Goal: Information Seeking & Learning: Learn about a topic

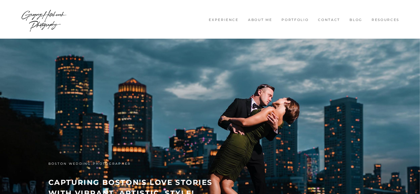
click at [229, 20] on link "Experience" at bounding box center [223, 20] width 36 height 5
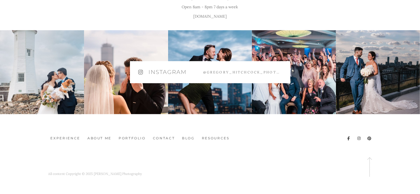
scroll to position [3104, 0]
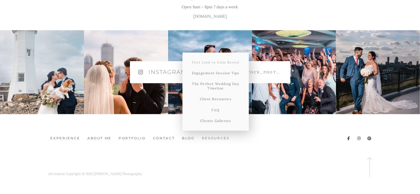
click at [227, 62] on link "First Look vs Aisle Reveal" at bounding box center [215, 62] width 66 height 11
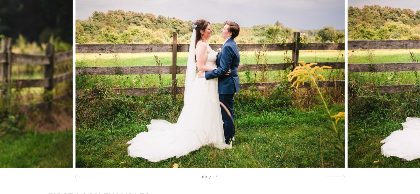
scroll to position [4022, 0]
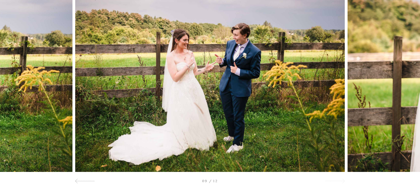
click at [339, 180] on div at bounding box center [335, 181] width 20 height 7
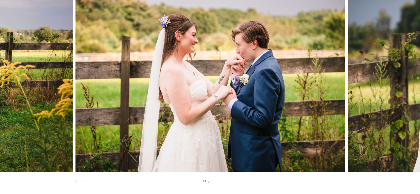
click at [339, 180] on div at bounding box center [335, 181] width 20 height 7
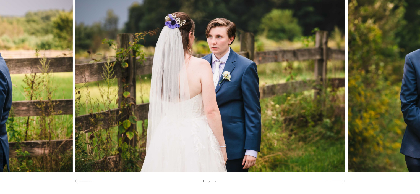
click at [339, 180] on div at bounding box center [335, 181] width 20 height 7
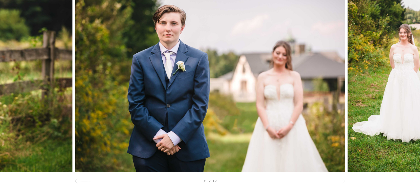
click at [339, 180] on div at bounding box center [335, 181] width 20 height 7
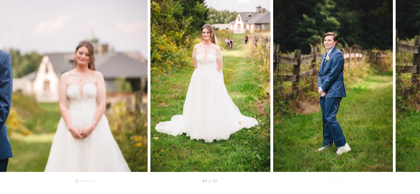
click at [339, 180] on div at bounding box center [335, 181] width 20 height 7
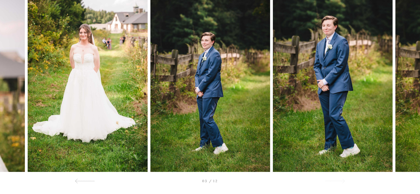
click at [339, 180] on div at bounding box center [335, 181] width 20 height 7
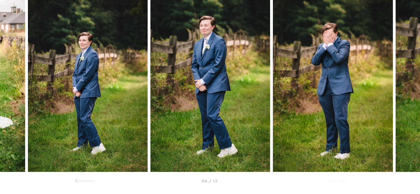
click at [339, 180] on div at bounding box center [335, 181] width 20 height 7
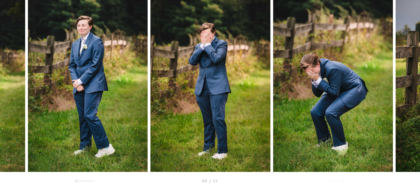
click at [339, 180] on div at bounding box center [335, 181] width 20 height 7
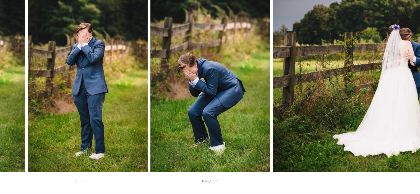
click at [339, 180] on div at bounding box center [335, 181] width 20 height 7
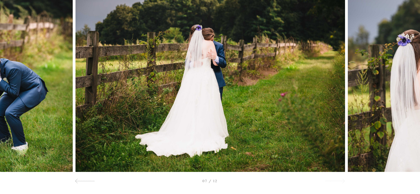
click at [339, 180] on div at bounding box center [335, 181] width 20 height 7
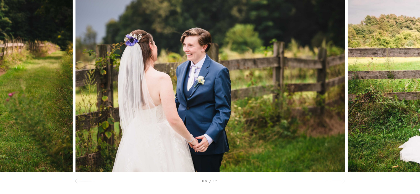
click at [339, 180] on div at bounding box center [335, 181] width 20 height 7
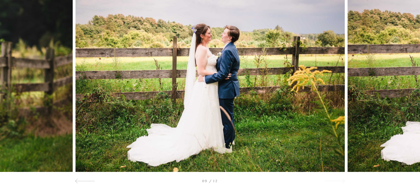
click at [339, 180] on div at bounding box center [335, 181] width 20 height 7
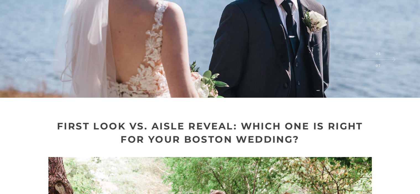
scroll to position [0, 0]
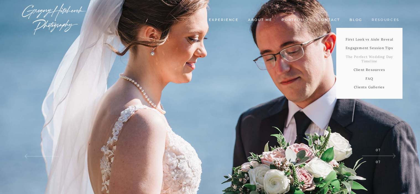
click at [376, 59] on link "The Perfect Wedding Day Timeline" at bounding box center [369, 59] width 66 height 13
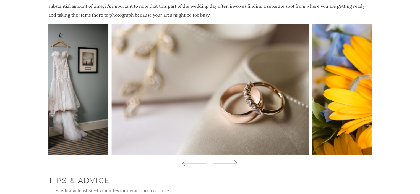
scroll to position [540, 0]
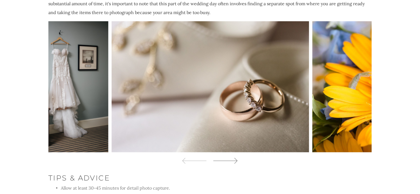
click at [235, 157] on icon at bounding box center [225, 161] width 25 height 8
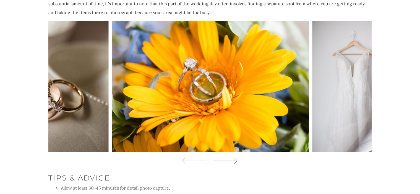
click at [235, 157] on icon at bounding box center [225, 161] width 25 height 8
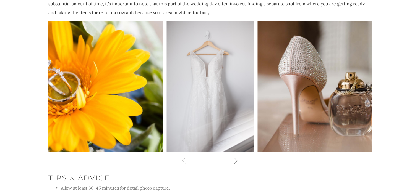
click at [235, 157] on icon at bounding box center [225, 161] width 25 height 8
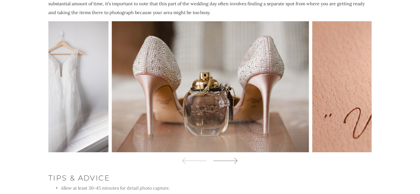
click at [235, 157] on icon at bounding box center [225, 161] width 25 height 8
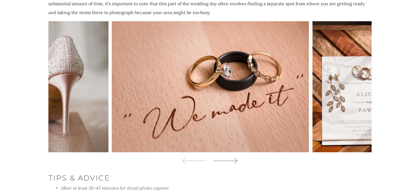
click at [235, 157] on icon at bounding box center [225, 161] width 25 height 8
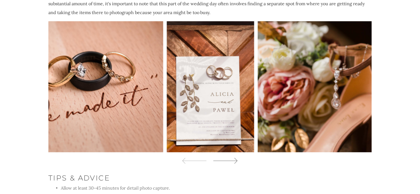
click at [235, 157] on icon at bounding box center [225, 161] width 25 height 8
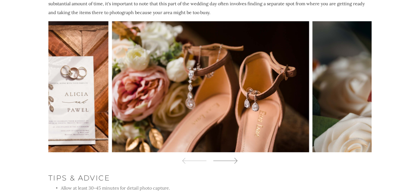
click at [235, 157] on icon at bounding box center [225, 161] width 25 height 8
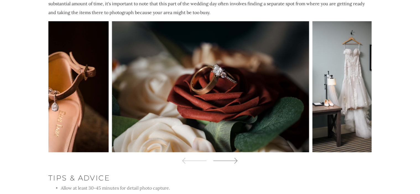
click at [235, 157] on icon at bounding box center [225, 161] width 25 height 8
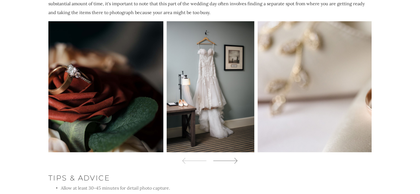
click at [235, 157] on icon at bounding box center [225, 161] width 25 height 8
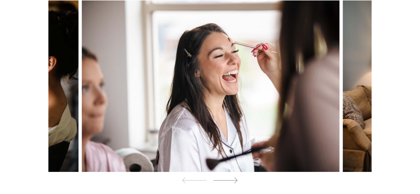
scroll to position [855, 0]
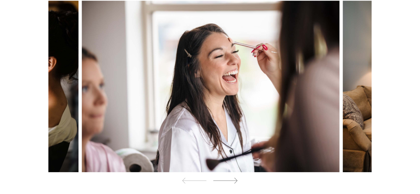
click at [234, 177] on icon at bounding box center [225, 181] width 25 height 8
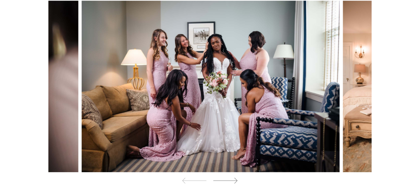
click at [234, 177] on icon at bounding box center [225, 181] width 25 height 8
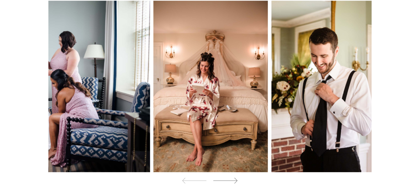
click at [234, 177] on icon at bounding box center [225, 181] width 25 height 8
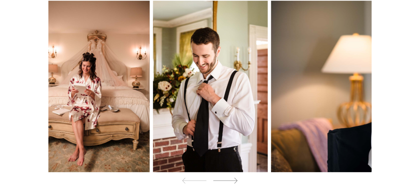
click at [234, 177] on icon at bounding box center [225, 181] width 25 height 8
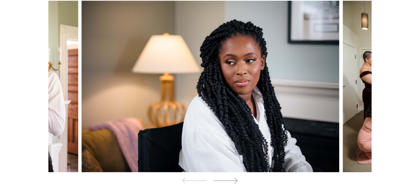
click at [234, 177] on icon at bounding box center [225, 181] width 25 height 8
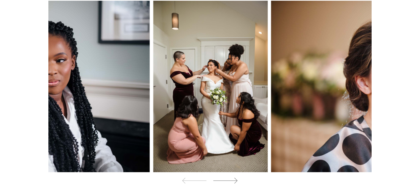
click at [234, 177] on icon at bounding box center [225, 181] width 25 height 8
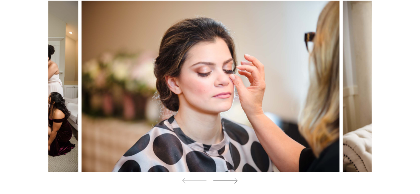
click at [234, 177] on icon at bounding box center [225, 181] width 25 height 8
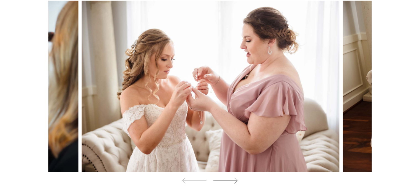
click at [234, 177] on icon at bounding box center [225, 181] width 25 height 8
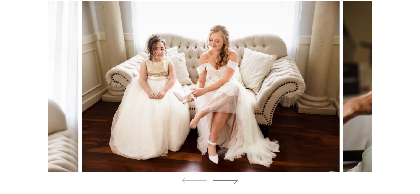
click at [234, 177] on icon at bounding box center [225, 181] width 25 height 8
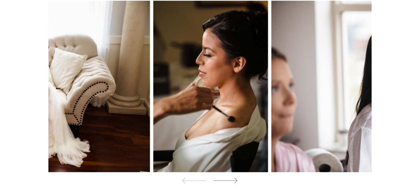
click at [234, 177] on icon at bounding box center [225, 181] width 25 height 8
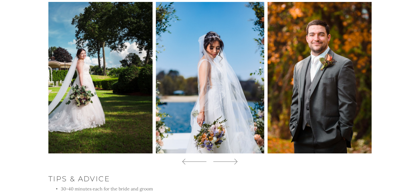
scroll to position [1146, 0]
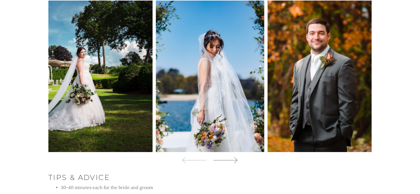
click at [236, 156] on icon at bounding box center [225, 160] width 25 height 8
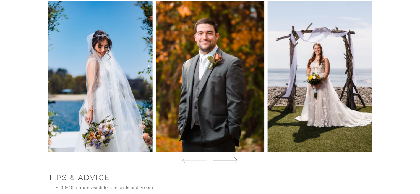
click at [236, 156] on icon at bounding box center [225, 160] width 25 height 8
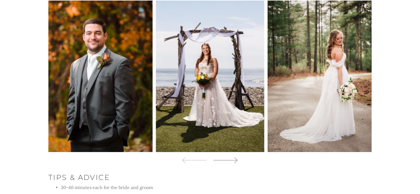
click at [236, 156] on icon at bounding box center [225, 160] width 25 height 8
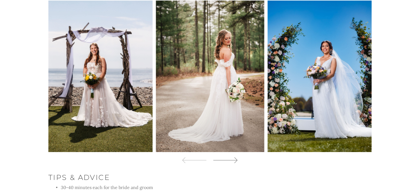
click at [236, 156] on icon at bounding box center [225, 160] width 25 height 8
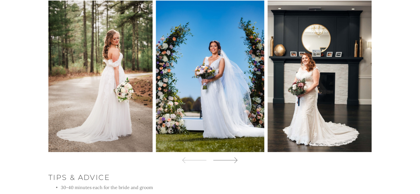
click at [236, 156] on icon at bounding box center [225, 160] width 25 height 8
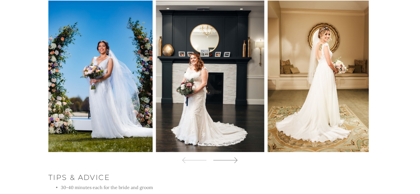
click at [236, 156] on icon at bounding box center [225, 160] width 25 height 8
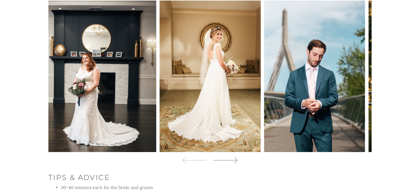
click at [236, 156] on icon at bounding box center [225, 160] width 25 height 8
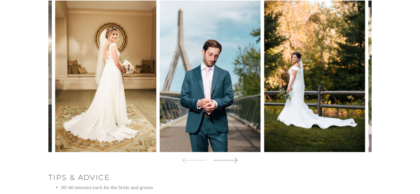
click at [236, 156] on icon at bounding box center [225, 160] width 25 height 8
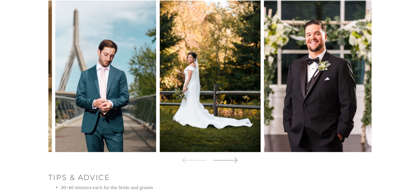
click at [236, 156] on icon at bounding box center [225, 160] width 25 height 8
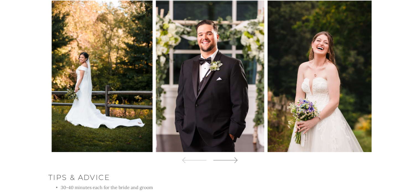
click at [236, 156] on icon at bounding box center [225, 160] width 25 height 8
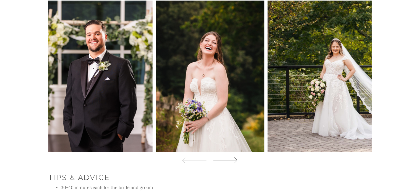
click at [236, 156] on icon at bounding box center [225, 160] width 25 height 8
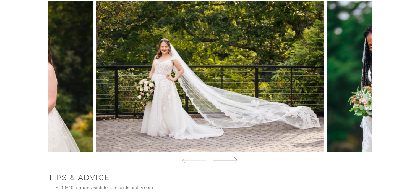
click at [236, 156] on icon at bounding box center [225, 160] width 25 height 8
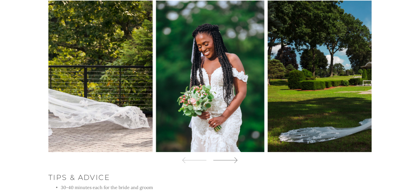
click at [236, 156] on icon at bounding box center [225, 160] width 25 height 8
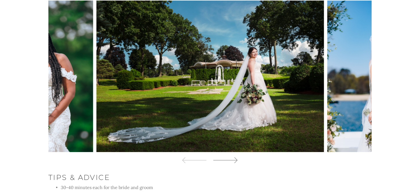
click at [236, 156] on icon at bounding box center [225, 160] width 25 height 8
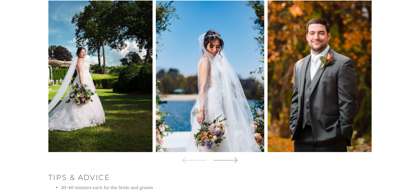
click at [236, 156] on icon at bounding box center [225, 160] width 25 height 8
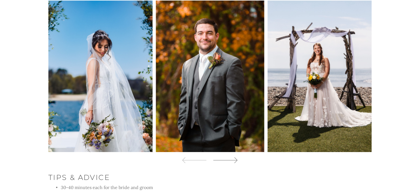
click at [236, 156] on icon at bounding box center [225, 160] width 25 height 8
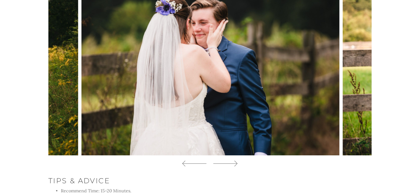
scroll to position [1458, 0]
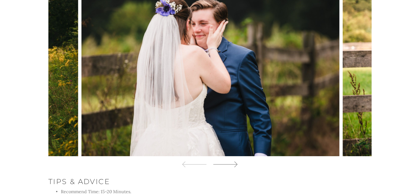
click at [232, 161] on icon at bounding box center [225, 165] width 25 height 8
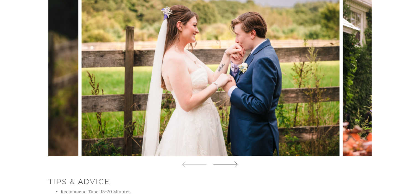
click at [232, 161] on icon at bounding box center [225, 165] width 25 height 8
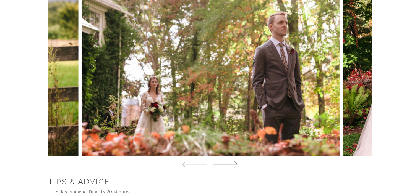
click at [232, 161] on icon at bounding box center [225, 165] width 25 height 8
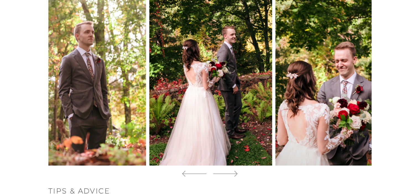
scroll to position [1447, 0]
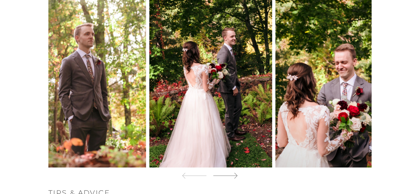
click at [235, 172] on icon at bounding box center [225, 176] width 25 height 8
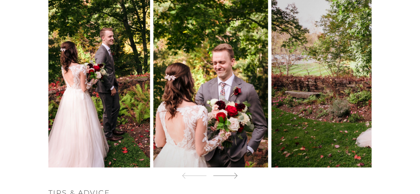
click at [235, 172] on icon at bounding box center [225, 176] width 25 height 8
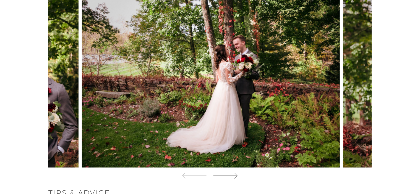
click at [235, 172] on icon at bounding box center [225, 176] width 25 height 8
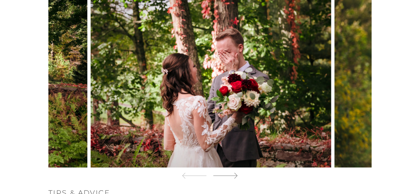
click at [235, 172] on icon at bounding box center [225, 176] width 25 height 8
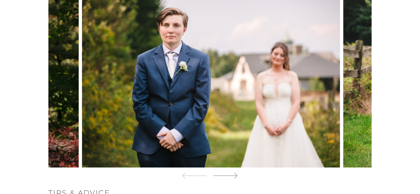
click at [235, 172] on icon at bounding box center [225, 176] width 25 height 8
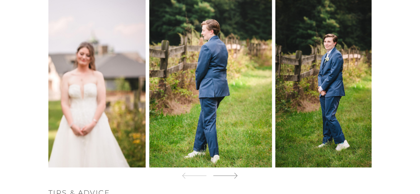
click at [235, 172] on icon at bounding box center [225, 176] width 25 height 8
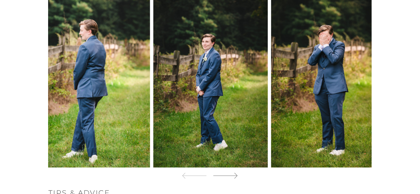
click at [235, 172] on icon at bounding box center [225, 176] width 25 height 8
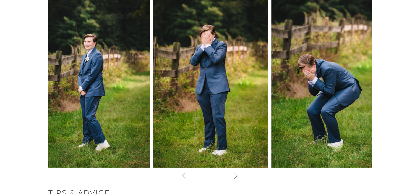
click at [235, 172] on icon at bounding box center [225, 176] width 25 height 8
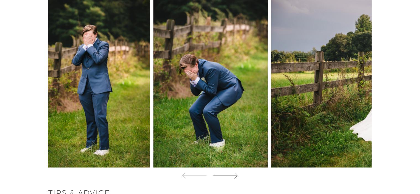
click at [235, 172] on icon at bounding box center [225, 176] width 25 height 8
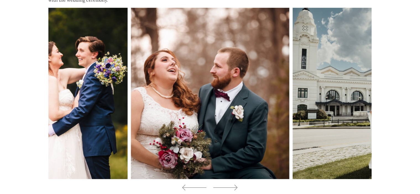
scroll to position [1737, 0]
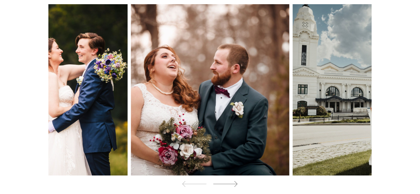
click at [237, 180] on icon at bounding box center [225, 184] width 25 height 8
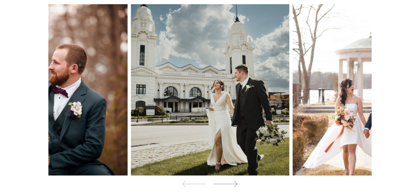
click at [237, 180] on icon at bounding box center [225, 184] width 25 height 8
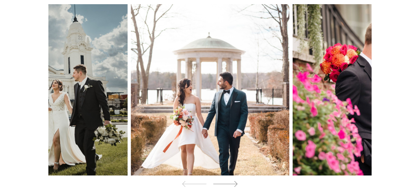
click at [237, 180] on icon at bounding box center [225, 184] width 25 height 8
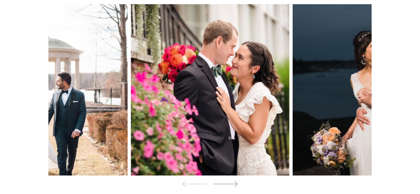
click at [237, 180] on icon at bounding box center [225, 184] width 25 height 8
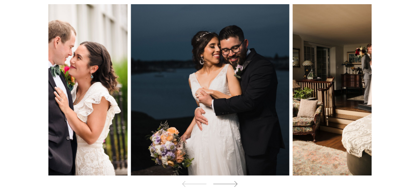
click at [237, 180] on icon at bounding box center [225, 184] width 25 height 8
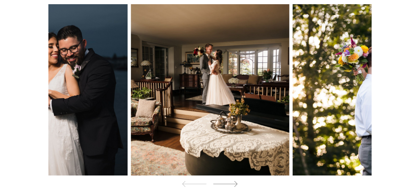
click at [237, 180] on icon at bounding box center [225, 184] width 25 height 8
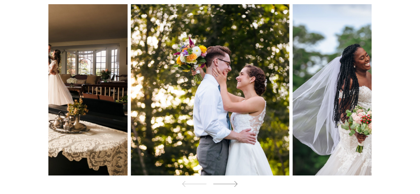
click at [237, 180] on icon at bounding box center [225, 184] width 25 height 8
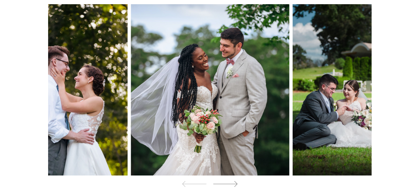
click at [237, 180] on icon at bounding box center [225, 184] width 25 height 8
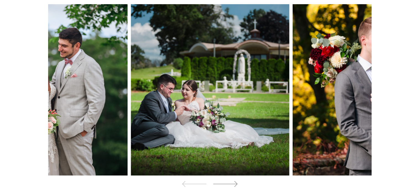
click at [237, 180] on icon at bounding box center [225, 184] width 25 height 8
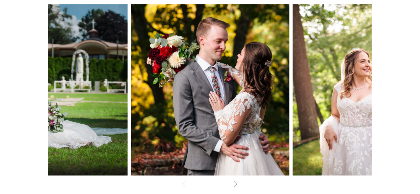
click at [237, 180] on icon at bounding box center [225, 184] width 25 height 8
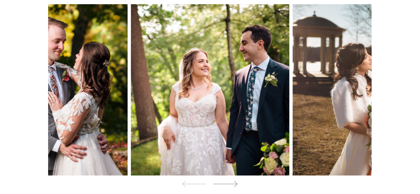
click at [237, 180] on icon at bounding box center [225, 184] width 25 height 8
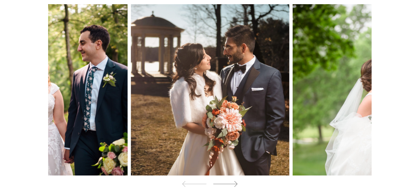
click at [237, 180] on icon at bounding box center [225, 184] width 25 height 8
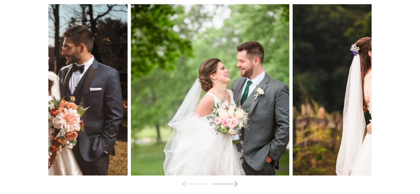
click at [237, 180] on icon at bounding box center [225, 184] width 25 height 8
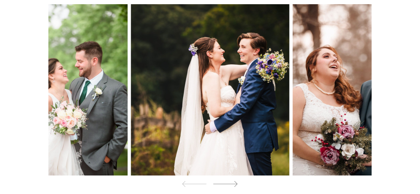
click at [237, 180] on icon at bounding box center [225, 184] width 25 height 8
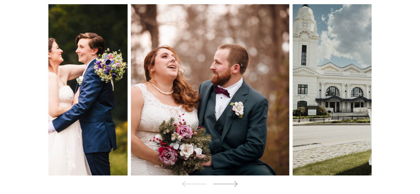
click at [237, 180] on icon at bounding box center [225, 184] width 25 height 8
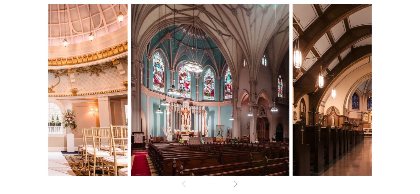
scroll to position [2027, 0]
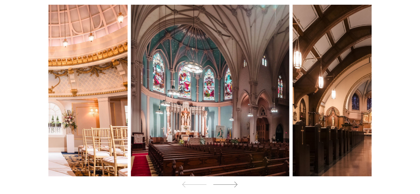
click at [226, 181] on icon at bounding box center [225, 185] width 25 height 8
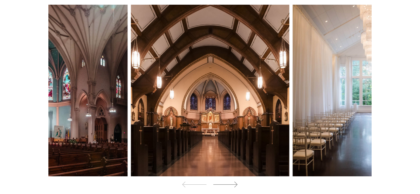
click at [226, 181] on icon at bounding box center [225, 185] width 25 height 8
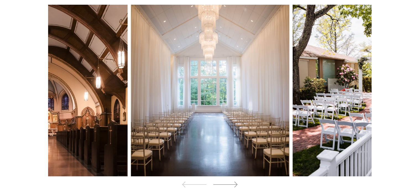
click at [226, 181] on icon at bounding box center [225, 185] width 25 height 8
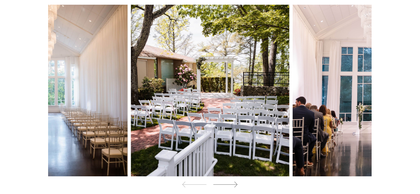
click at [226, 181] on icon at bounding box center [225, 185] width 25 height 8
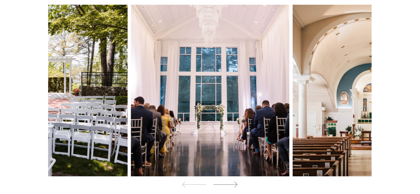
click at [226, 181] on icon at bounding box center [225, 185] width 25 height 8
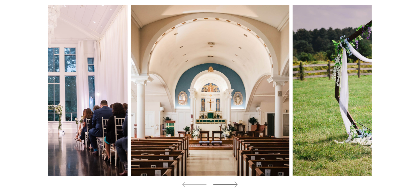
click at [226, 181] on icon at bounding box center [225, 185] width 25 height 8
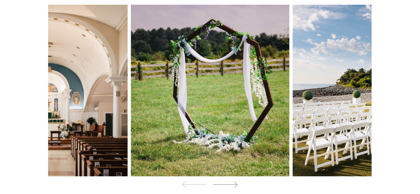
click at [226, 181] on icon at bounding box center [225, 185] width 25 height 8
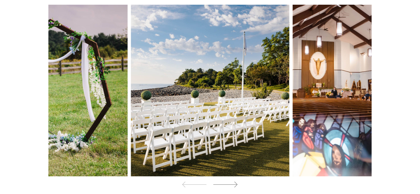
click at [226, 181] on icon at bounding box center [225, 185] width 25 height 8
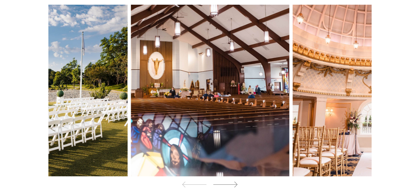
click at [226, 181] on icon at bounding box center [225, 185] width 25 height 8
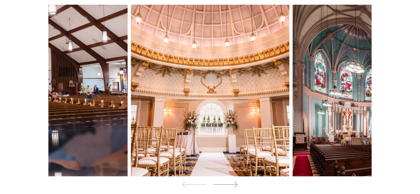
click at [226, 181] on icon at bounding box center [225, 185] width 25 height 8
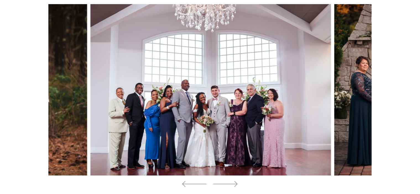
scroll to position [2312, 0]
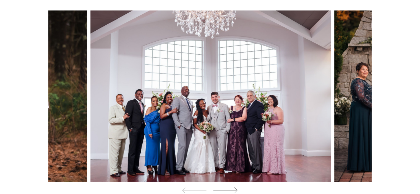
click at [230, 187] on icon at bounding box center [225, 191] width 25 height 8
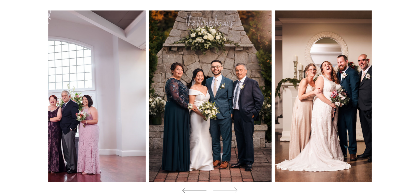
click at [188, 187] on icon at bounding box center [194, 191] width 25 height 8
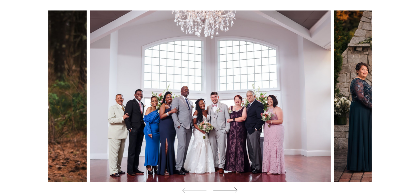
click at [232, 187] on icon at bounding box center [225, 191] width 25 height 8
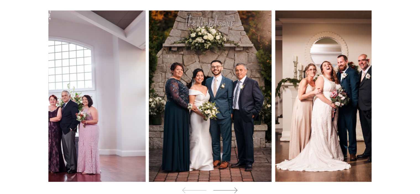
click at [232, 187] on icon at bounding box center [225, 191] width 25 height 8
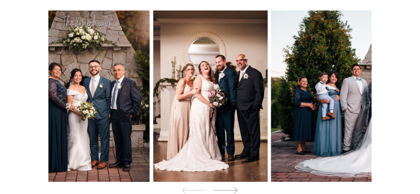
click at [232, 187] on icon at bounding box center [225, 191] width 25 height 8
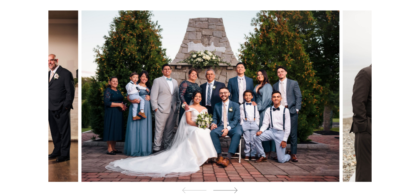
click at [232, 187] on icon at bounding box center [225, 191] width 25 height 8
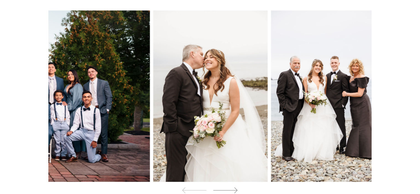
click at [232, 187] on icon at bounding box center [225, 191] width 25 height 8
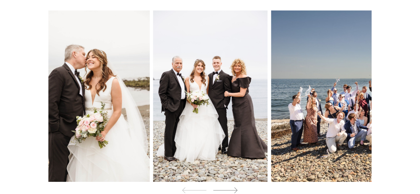
click at [232, 187] on icon at bounding box center [225, 191] width 25 height 8
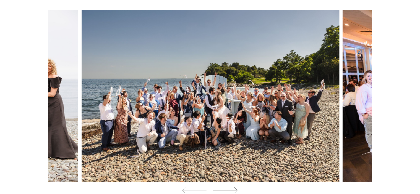
click at [232, 187] on icon at bounding box center [225, 191] width 25 height 8
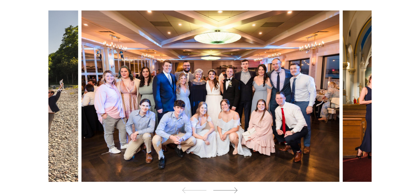
click at [232, 187] on icon at bounding box center [225, 191] width 25 height 8
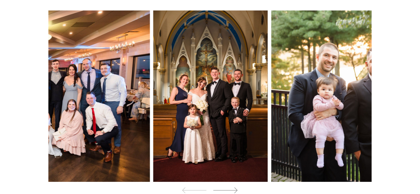
click at [232, 187] on icon at bounding box center [225, 191] width 25 height 8
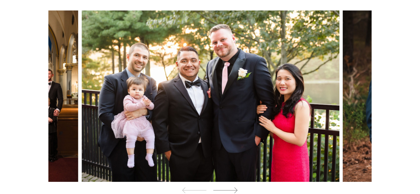
click at [232, 187] on icon at bounding box center [225, 191] width 25 height 8
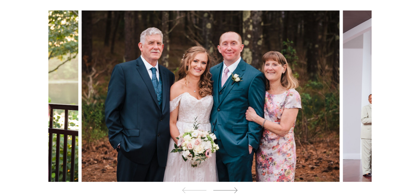
click at [232, 187] on icon at bounding box center [225, 191] width 25 height 8
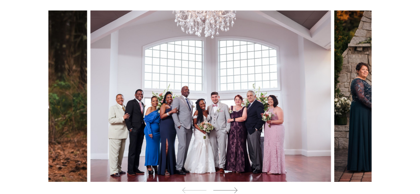
click at [232, 187] on icon at bounding box center [225, 191] width 25 height 8
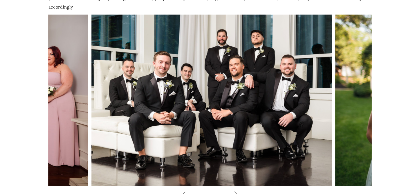
scroll to position [2624, 0]
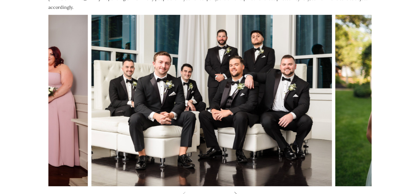
click at [232, 191] on icon at bounding box center [225, 195] width 25 height 8
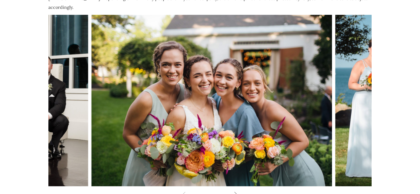
click at [232, 191] on icon at bounding box center [225, 195] width 25 height 8
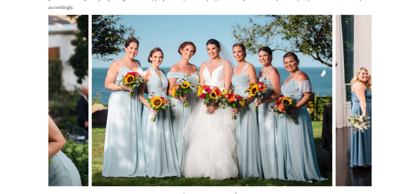
click at [232, 191] on icon at bounding box center [225, 195] width 25 height 8
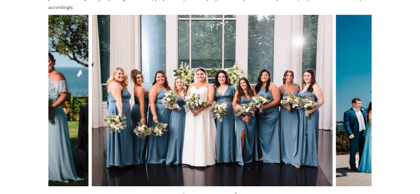
click at [232, 191] on icon at bounding box center [225, 195] width 25 height 8
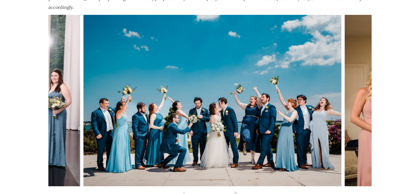
click at [232, 191] on icon at bounding box center [225, 195] width 25 height 8
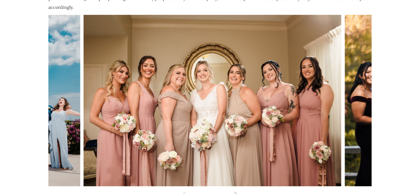
click at [232, 191] on icon at bounding box center [225, 195] width 25 height 8
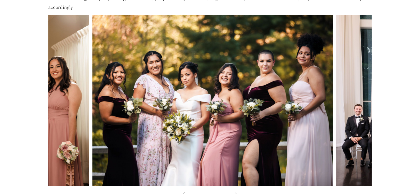
click at [232, 191] on icon at bounding box center [225, 195] width 25 height 8
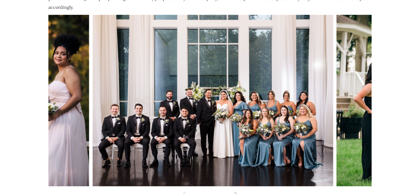
click at [232, 191] on icon at bounding box center [225, 195] width 25 height 8
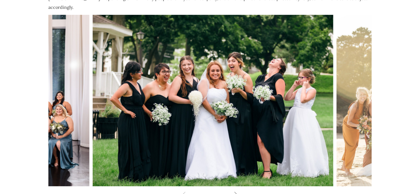
click at [232, 191] on icon at bounding box center [225, 195] width 25 height 8
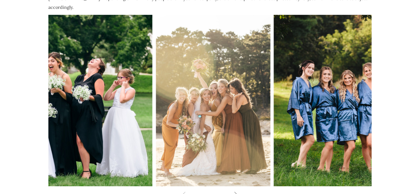
click at [232, 191] on icon at bounding box center [225, 195] width 25 height 8
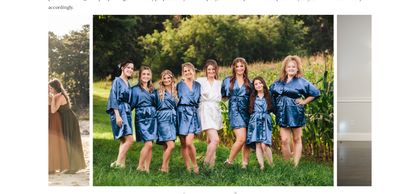
click at [232, 191] on icon at bounding box center [225, 195] width 25 height 8
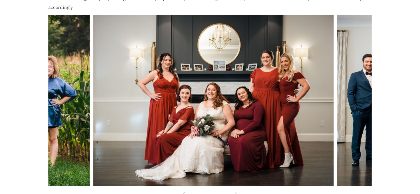
click at [232, 191] on icon at bounding box center [225, 195] width 25 height 8
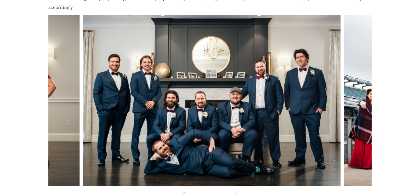
click at [232, 191] on icon at bounding box center [225, 195] width 25 height 8
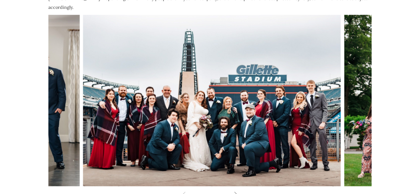
click at [232, 191] on icon at bounding box center [225, 195] width 25 height 8
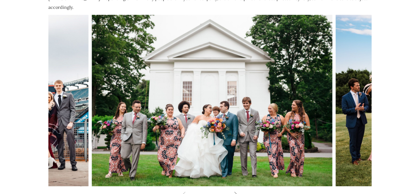
click at [232, 191] on icon at bounding box center [225, 195] width 25 height 8
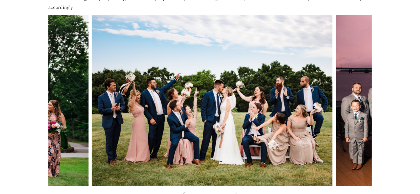
click at [232, 191] on icon at bounding box center [225, 195] width 25 height 8
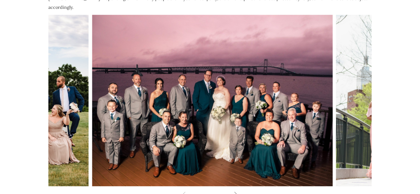
click at [232, 191] on icon at bounding box center [225, 195] width 25 height 8
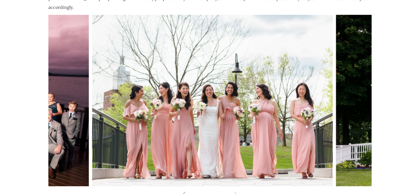
click at [182, 191] on icon at bounding box center [194, 195] width 25 height 8
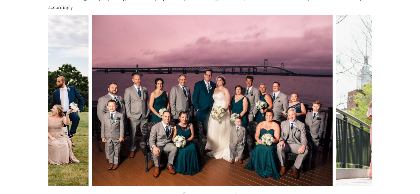
click at [235, 191] on icon at bounding box center [225, 195] width 25 height 8
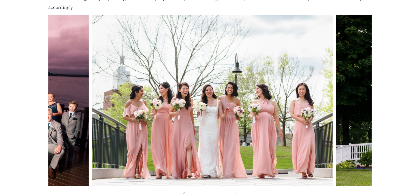
click at [235, 191] on icon at bounding box center [225, 195] width 25 height 8
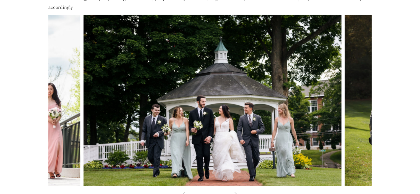
click at [235, 191] on icon at bounding box center [225, 195] width 25 height 8
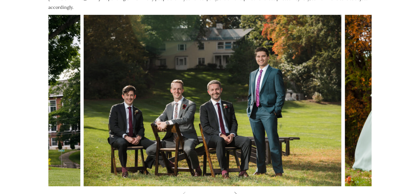
click at [235, 191] on icon at bounding box center [225, 195] width 25 height 8
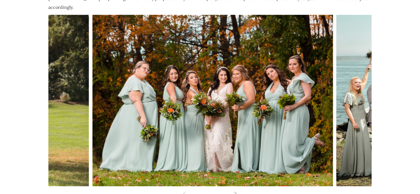
click at [235, 191] on icon at bounding box center [225, 195] width 25 height 8
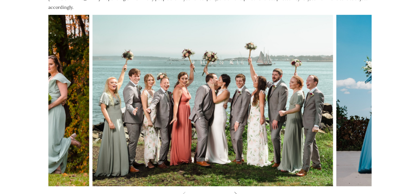
click at [235, 191] on icon at bounding box center [225, 195] width 25 height 8
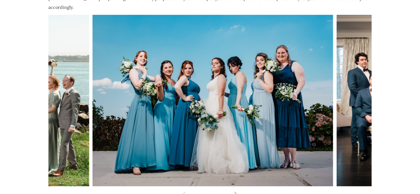
click at [235, 191] on icon at bounding box center [225, 195] width 25 height 8
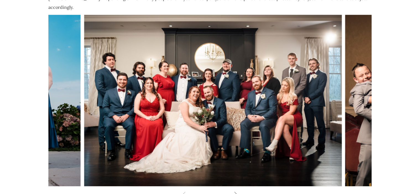
click at [235, 191] on icon at bounding box center [225, 195] width 25 height 8
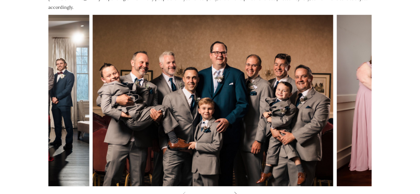
click at [235, 191] on icon at bounding box center [225, 195] width 25 height 8
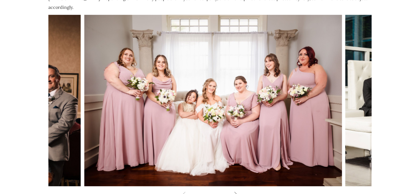
click at [235, 191] on icon at bounding box center [225, 195] width 25 height 8
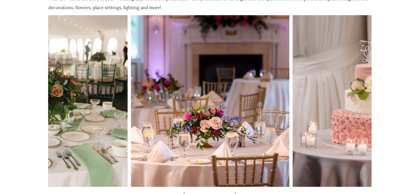
scroll to position [2945, 0]
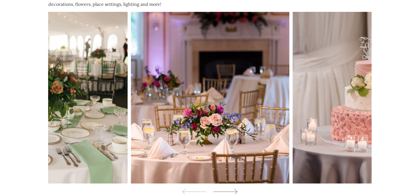
click at [222, 188] on icon at bounding box center [225, 192] width 25 height 8
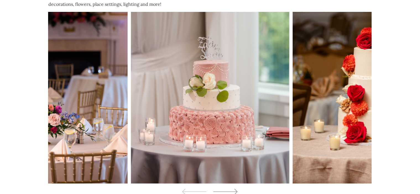
click at [222, 188] on icon at bounding box center [225, 192] width 25 height 8
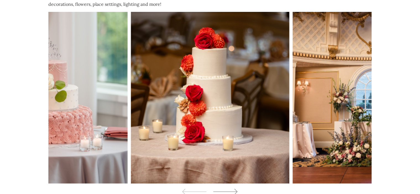
click at [222, 188] on icon at bounding box center [225, 192] width 25 height 8
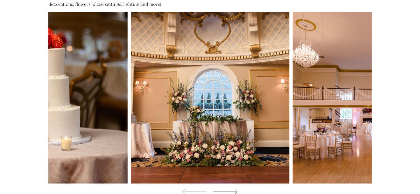
click at [222, 188] on icon at bounding box center [225, 192] width 25 height 8
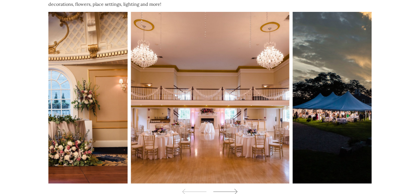
click at [222, 188] on icon at bounding box center [225, 192] width 25 height 8
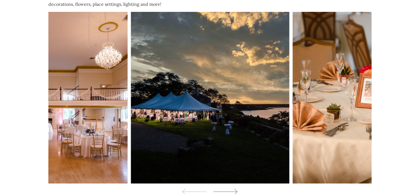
click at [222, 188] on icon at bounding box center [225, 192] width 25 height 8
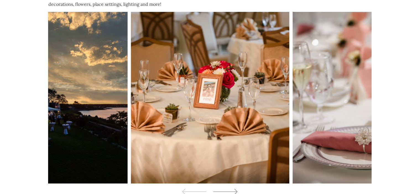
click at [222, 188] on icon at bounding box center [225, 192] width 25 height 8
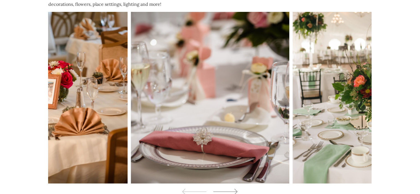
click at [222, 188] on icon at bounding box center [225, 192] width 25 height 8
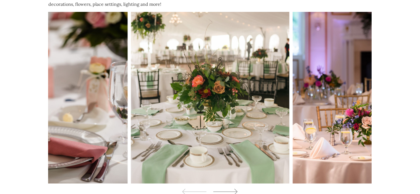
click at [222, 188] on icon at bounding box center [225, 192] width 25 height 8
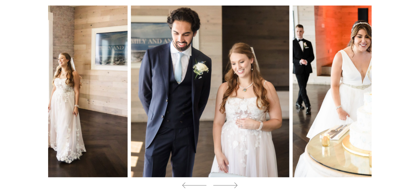
scroll to position [3253, 0]
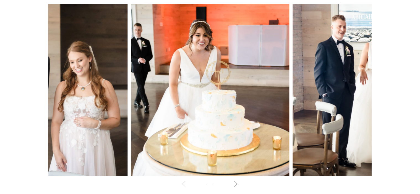
click at [228, 180] on icon at bounding box center [225, 184] width 25 height 8
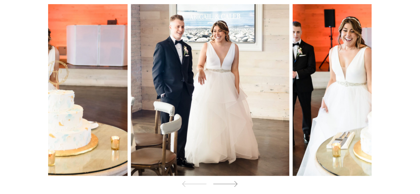
click at [228, 180] on icon at bounding box center [225, 184] width 25 height 8
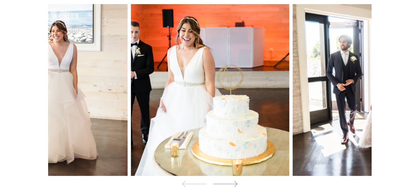
click at [228, 180] on icon at bounding box center [225, 184] width 25 height 8
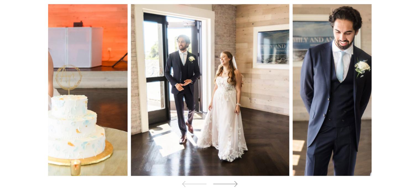
click at [228, 180] on icon at bounding box center [225, 184] width 25 height 8
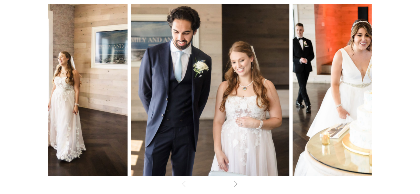
click at [228, 180] on icon at bounding box center [225, 184] width 25 height 8
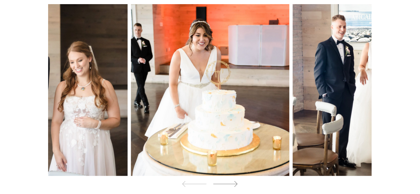
click at [228, 180] on icon at bounding box center [225, 184] width 25 height 8
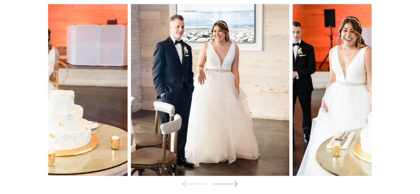
click at [228, 180] on icon at bounding box center [225, 184] width 25 height 8
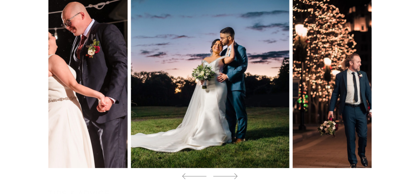
scroll to position [3571, 0]
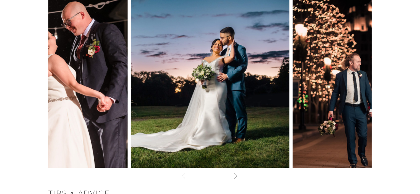
click at [233, 172] on icon at bounding box center [225, 176] width 25 height 8
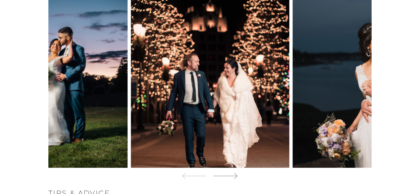
click at [233, 172] on icon at bounding box center [225, 176] width 25 height 8
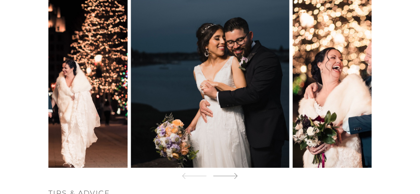
click at [233, 172] on icon at bounding box center [225, 176] width 25 height 8
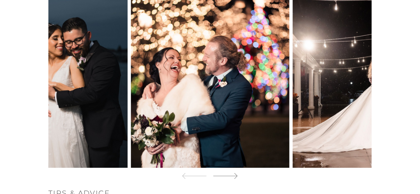
click at [233, 172] on icon at bounding box center [225, 176] width 25 height 8
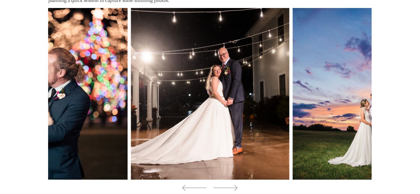
scroll to position [3559, 0]
click at [233, 184] on icon at bounding box center [225, 188] width 25 height 8
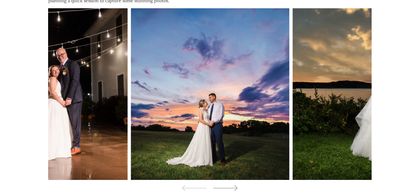
click at [233, 184] on icon at bounding box center [225, 188] width 25 height 8
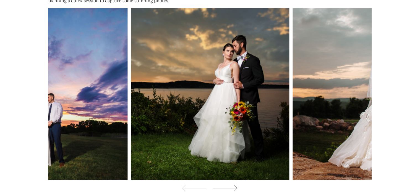
click at [233, 184] on icon at bounding box center [225, 188] width 25 height 8
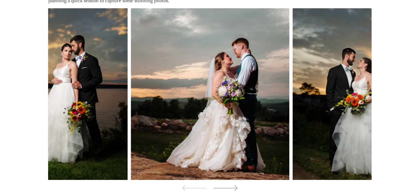
click at [233, 184] on icon at bounding box center [225, 188] width 25 height 8
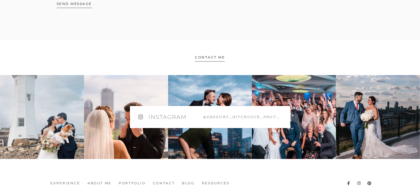
scroll to position [4132, 0]
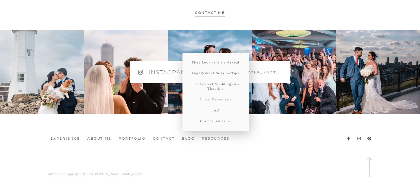
click at [221, 100] on link "Client Resources" at bounding box center [215, 99] width 66 height 11
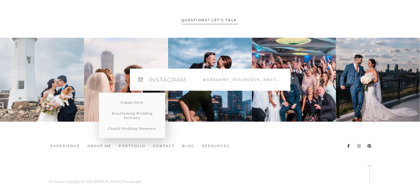
scroll to position [511, 0]
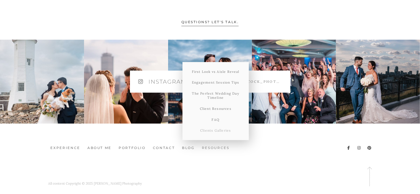
click at [218, 130] on link "Clients Galleries" at bounding box center [215, 130] width 66 height 11
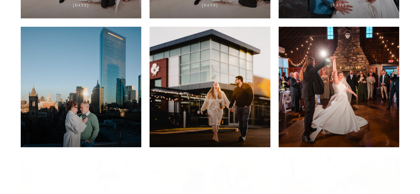
scroll to position [709, 0]
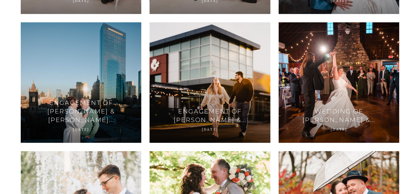
click at [144, 124] on div "Engagement of Amanda & Jon... November 9th, 2024" at bounding box center [81, 82] width 129 height 129
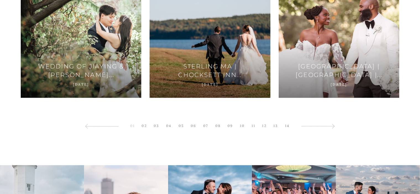
scroll to position [999, 0]
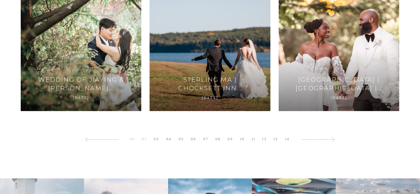
click at [145, 140] on link "02" at bounding box center [144, 139] width 11 height 7
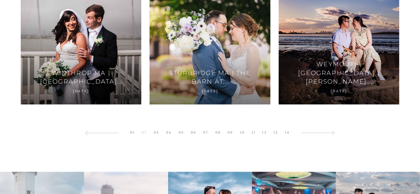
scroll to position [1005, 0]
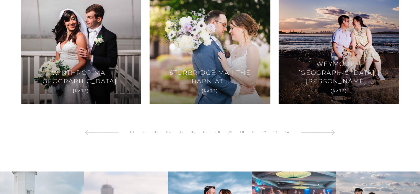
click at [167, 132] on link "04" at bounding box center [168, 132] width 11 height 7
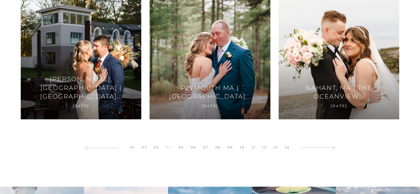
scroll to position [989, 0]
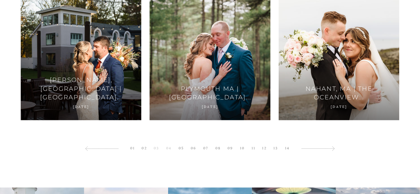
click at [157, 150] on link "03" at bounding box center [156, 148] width 11 height 7
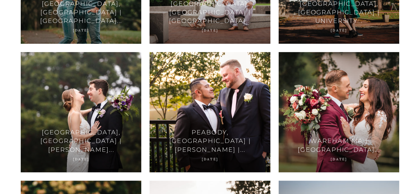
scroll to position [814, 0]
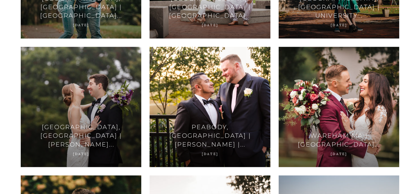
click at [96, 114] on div at bounding box center [81, 107] width 121 height 121
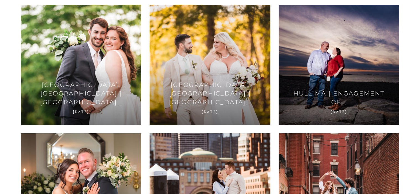
scroll to position [0, 0]
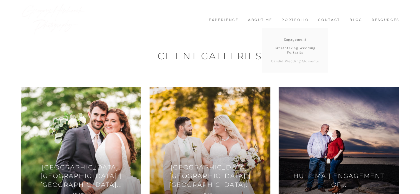
click at [295, 61] on link "Candid Wedding Moments" at bounding box center [295, 61] width 66 height 9
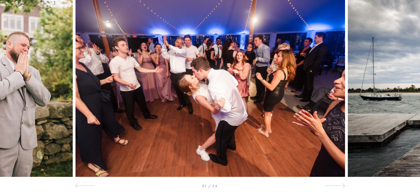
scroll to position [68, 0]
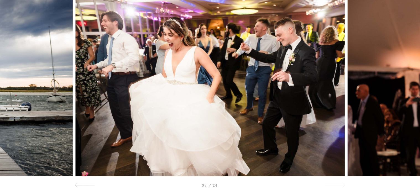
click at [334, 185] on div at bounding box center [335, 185] width 20 height 7
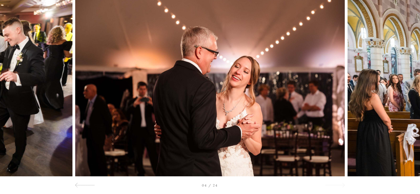
click at [334, 185] on div at bounding box center [335, 185] width 20 height 7
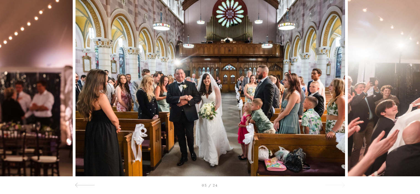
click at [334, 185] on div at bounding box center [335, 185] width 20 height 7
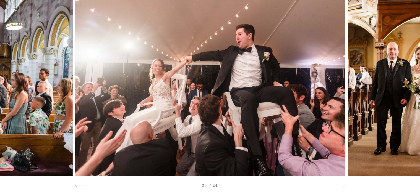
click at [334, 185] on div at bounding box center [335, 185] width 20 height 7
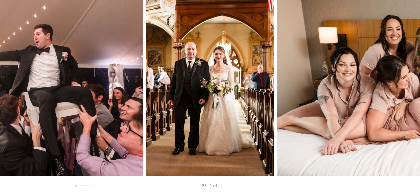
click at [334, 185] on div at bounding box center [335, 185] width 20 height 7
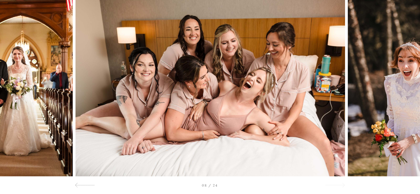
click at [334, 185] on div at bounding box center [335, 185] width 20 height 7
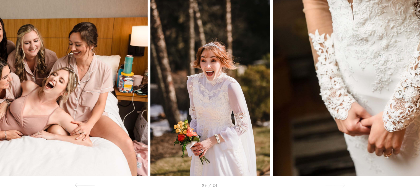
click at [334, 185] on div at bounding box center [335, 185] width 20 height 7
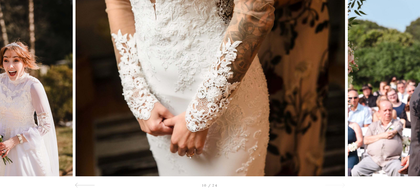
click at [334, 185] on div at bounding box center [335, 185] width 20 height 7
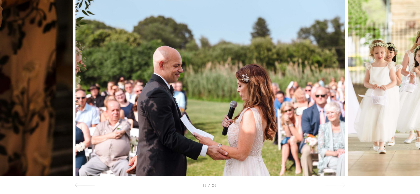
click at [334, 185] on div at bounding box center [335, 185] width 20 height 7
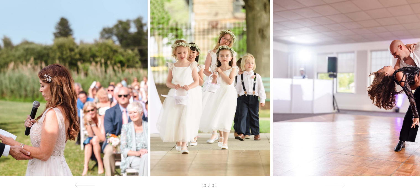
click at [334, 185] on div at bounding box center [335, 185] width 20 height 7
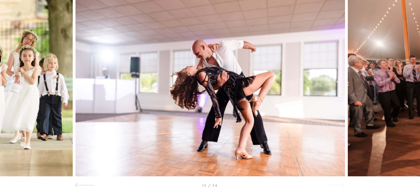
click at [334, 185] on div at bounding box center [335, 185] width 20 height 7
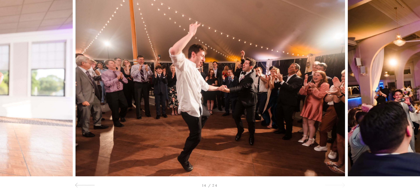
click at [334, 185] on div at bounding box center [335, 185] width 20 height 7
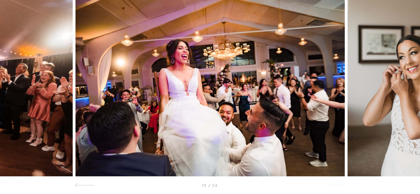
click at [334, 185] on div at bounding box center [335, 185] width 20 height 7
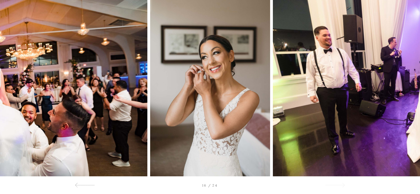
click at [334, 185] on div at bounding box center [335, 185] width 20 height 7
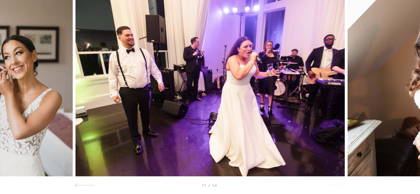
click at [334, 185] on div at bounding box center [335, 185] width 20 height 7
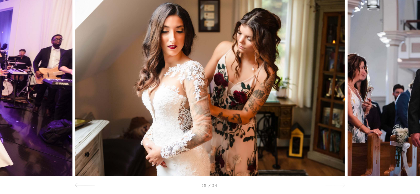
click at [334, 185] on div at bounding box center [335, 185] width 20 height 7
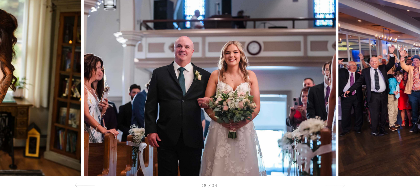
click at [334, 185] on div at bounding box center [335, 185] width 20 height 7
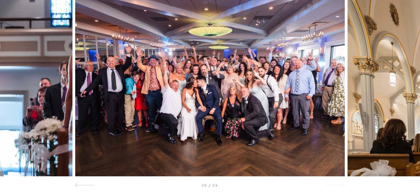
click at [334, 185] on div at bounding box center [335, 185] width 20 height 7
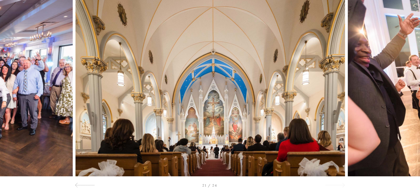
click at [334, 185] on div at bounding box center [335, 185] width 20 height 7
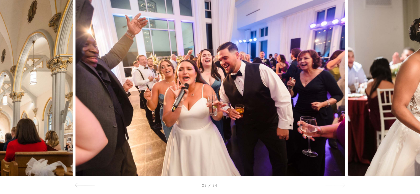
click at [334, 185] on div at bounding box center [335, 185] width 20 height 7
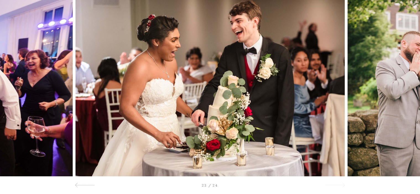
click at [334, 185] on div at bounding box center [335, 185] width 20 height 7
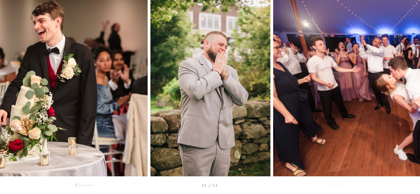
click at [334, 185] on div at bounding box center [335, 185] width 20 height 7
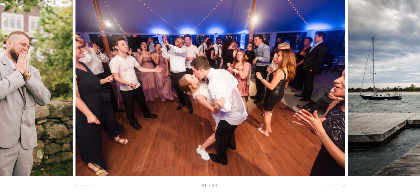
scroll to position [0, 0]
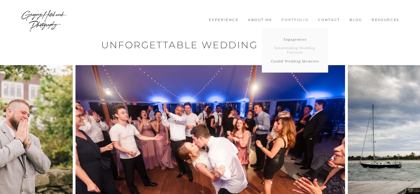
click at [299, 49] on link "Breathtaking Wedding Portraits" at bounding box center [295, 50] width 66 height 13
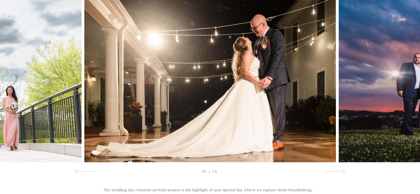
scroll to position [74, 0]
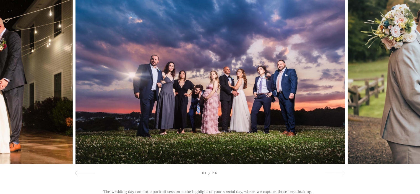
click at [340, 174] on span at bounding box center [342, 173] width 5 height 5
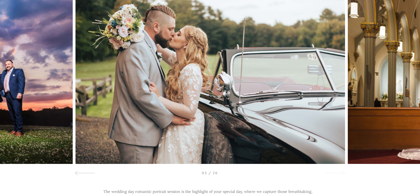
click at [340, 174] on span at bounding box center [342, 173] width 5 height 5
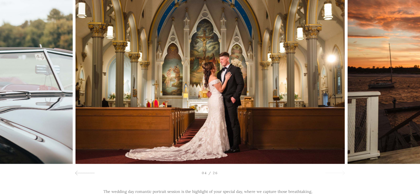
click at [340, 174] on span at bounding box center [342, 173] width 5 height 5
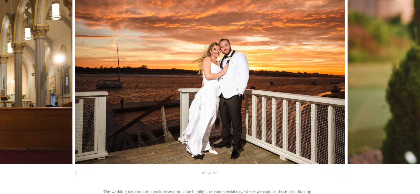
click at [340, 174] on span at bounding box center [342, 173] width 5 height 5
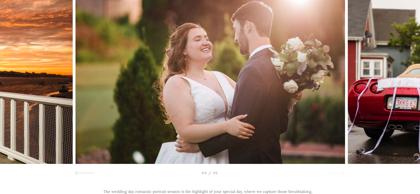
click at [340, 174] on span at bounding box center [342, 173] width 5 height 5
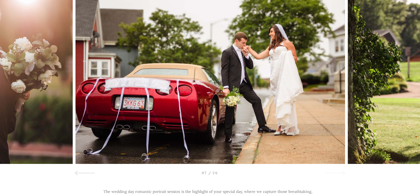
click at [340, 174] on span at bounding box center [342, 173] width 5 height 5
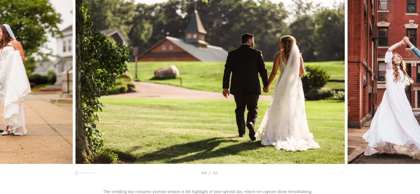
click at [340, 174] on span at bounding box center [342, 173] width 5 height 5
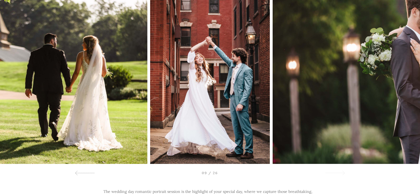
click at [340, 174] on span at bounding box center [342, 173] width 5 height 5
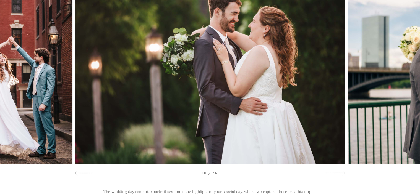
click at [340, 174] on span at bounding box center [342, 173] width 5 height 5
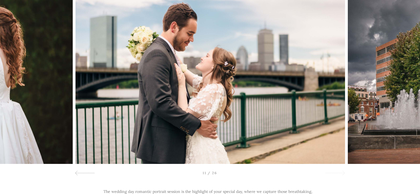
click at [340, 174] on span at bounding box center [342, 173] width 5 height 5
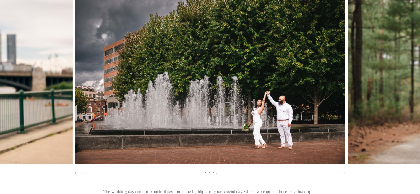
click at [340, 174] on span at bounding box center [342, 173] width 5 height 5
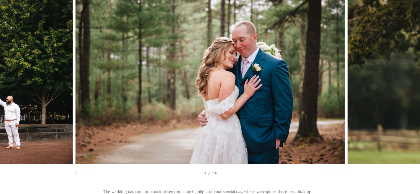
click at [340, 174] on span at bounding box center [342, 173] width 5 height 5
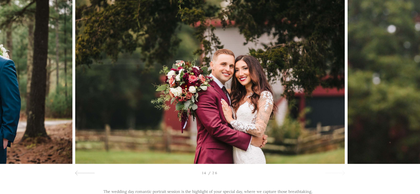
click at [340, 174] on span at bounding box center [342, 173] width 5 height 5
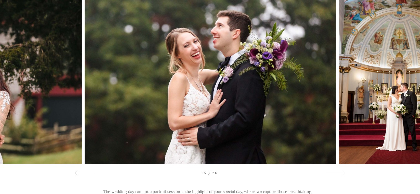
click at [340, 174] on span at bounding box center [342, 173] width 5 height 5
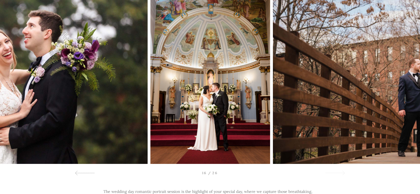
click at [340, 174] on span at bounding box center [342, 173] width 5 height 5
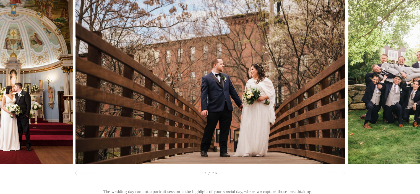
click at [340, 174] on span at bounding box center [342, 173] width 5 height 5
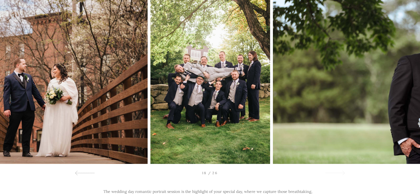
click at [340, 174] on span at bounding box center [342, 173] width 5 height 5
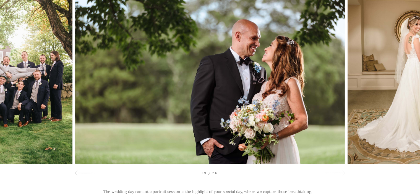
click at [340, 174] on span at bounding box center [342, 173] width 5 height 5
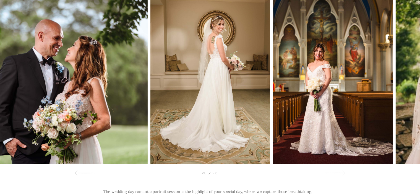
click at [340, 174] on span at bounding box center [342, 173] width 5 height 5
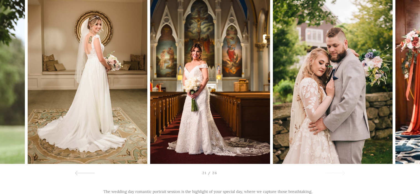
click at [340, 174] on span at bounding box center [342, 173] width 5 height 5
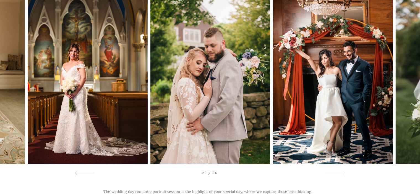
click at [340, 174] on span at bounding box center [342, 173] width 5 height 5
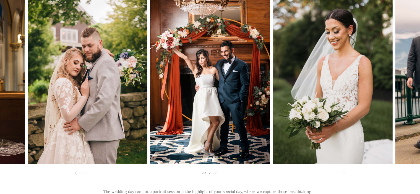
click at [340, 174] on span at bounding box center [342, 173] width 5 height 5
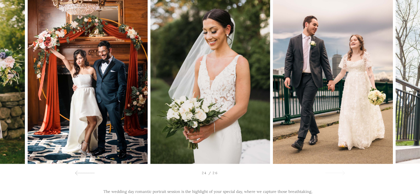
click at [340, 174] on span at bounding box center [342, 173] width 5 height 5
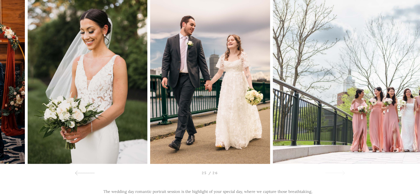
click at [340, 174] on span at bounding box center [342, 173] width 5 height 5
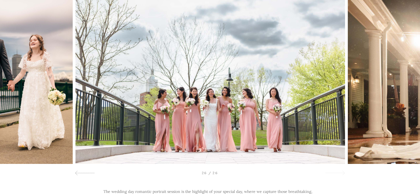
click at [340, 174] on span at bounding box center [342, 173] width 5 height 5
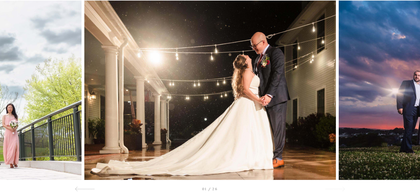
scroll to position [0, 0]
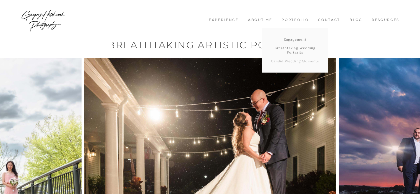
click at [294, 59] on link "Candid Wedding Moments" at bounding box center [295, 61] width 66 height 9
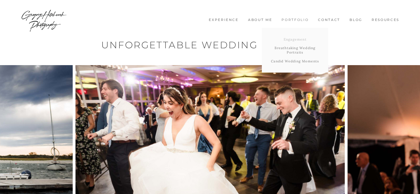
click at [294, 37] on link "Engagement" at bounding box center [295, 39] width 66 height 9
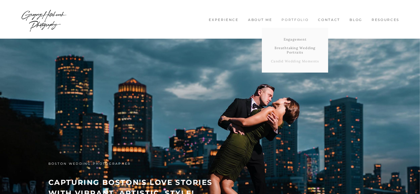
click at [292, 61] on link "Candid Wedding Moments" at bounding box center [295, 61] width 66 height 9
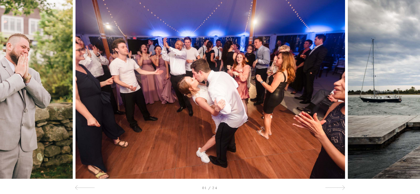
scroll to position [65, 0]
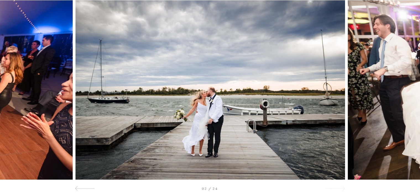
click at [335, 187] on div at bounding box center [335, 188] width 20 height 7
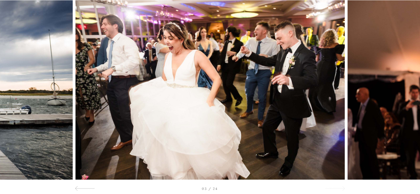
click at [335, 187] on div at bounding box center [335, 188] width 20 height 7
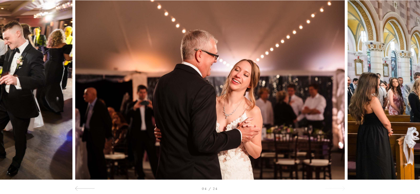
click at [335, 187] on div at bounding box center [335, 188] width 20 height 7
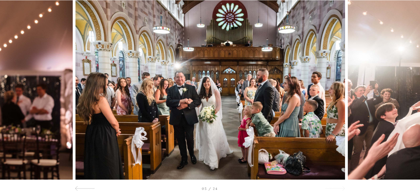
click at [335, 187] on div at bounding box center [335, 188] width 20 height 7
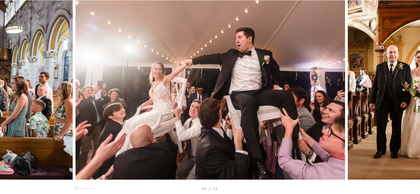
click at [335, 187] on div at bounding box center [335, 188] width 20 height 7
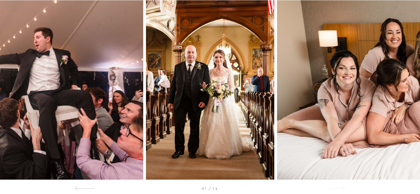
click at [335, 187] on div at bounding box center [335, 188] width 20 height 7
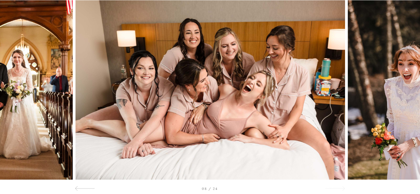
click at [335, 187] on div at bounding box center [335, 188] width 20 height 7
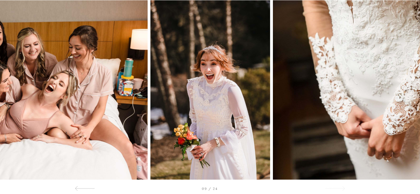
click at [335, 187] on div at bounding box center [335, 188] width 20 height 7
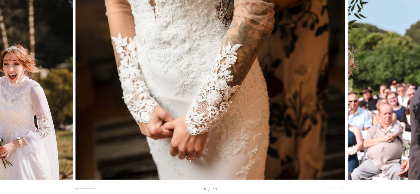
click at [335, 187] on div at bounding box center [335, 188] width 20 height 7
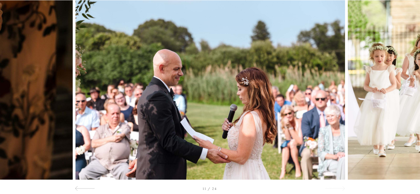
click at [335, 187] on div at bounding box center [335, 188] width 20 height 7
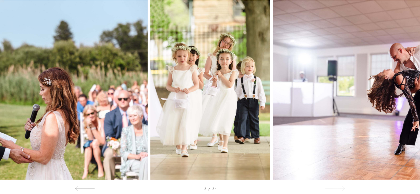
click at [335, 187] on div at bounding box center [335, 188] width 20 height 7
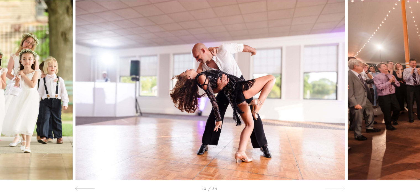
click at [335, 187] on div at bounding box center [335, 188] width 20 height 7
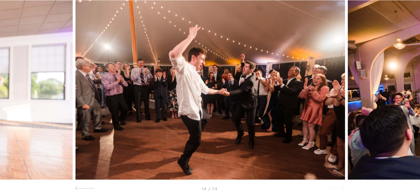
click at [335, 187] on div at bounding box center [335, 188] width 20 height 7
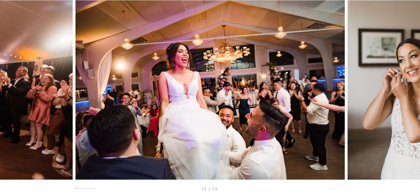
click at [335, 187] on div at bounding box center [335, 188] width 20 height 7
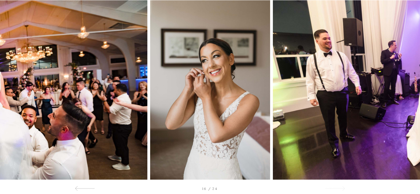
click at [335, 187] on div at bounding box center [335, 188] width 20 height 7
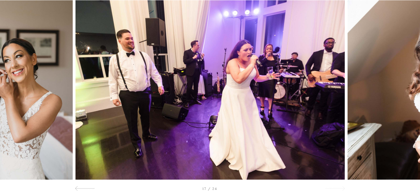
click at [335, 187] on div at bounding box center [335, 188] width 20 height 7
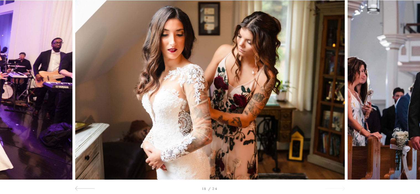
click at [335, 187] on div at bounding box center [335, 188] width 20 height 7
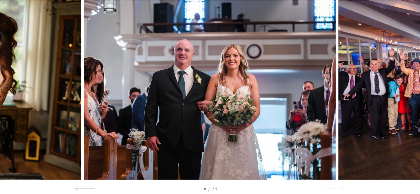
click at [335, 187] on div at bounding box center [335, 188] width 20 height 7
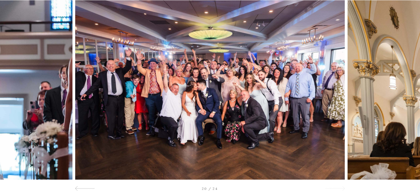
click at [335, 187] on div at bounding box center [335, 188] width 20 height 7
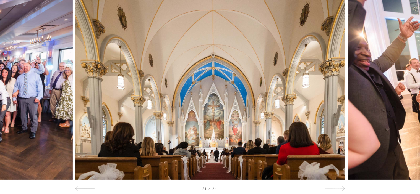
click at [44, 114] on div at bounding box center [42, 90] width 84 height 180
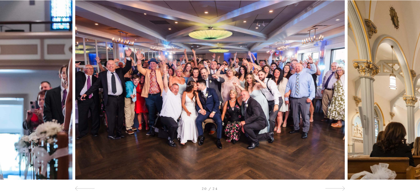
click at [400, 94] on div at bounding box center [378, 90] width 84 height 180
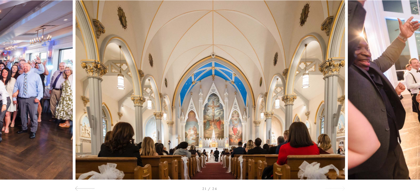
click at [341, 189] on span at bounding box center [342, 189] width 5 height 5
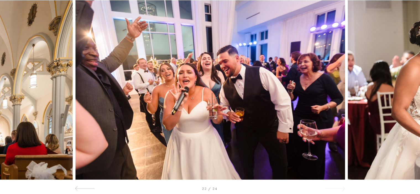
click at [341, 189] on span at bounding box center [342, 189] width 5 height 5
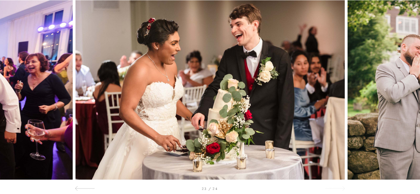
click at [341, 189] on span at bounding box center [342, 189] width 5 height 5
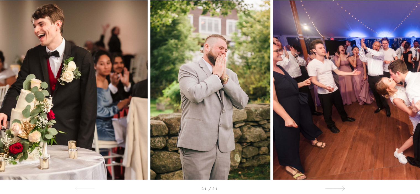
click at [91, 187] on div at bounding box center [85, 188] width 20 height 7
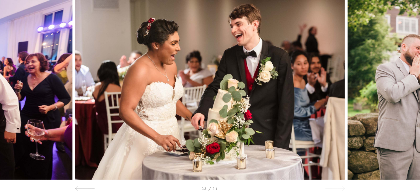
click at [332, 191] on div at bounding box center [335, 188] width 20 height 7
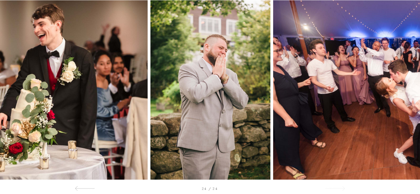
click at [332, 191] on div at bounding box center [335, 188] width 20 height 7
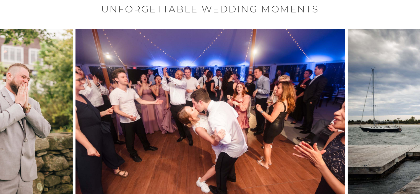
scroll to position [0, 0]
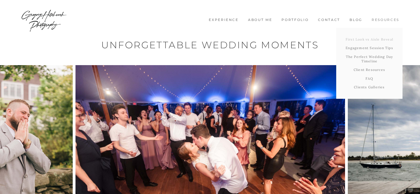
click at [374, 39] on link "First Look vs Aisle Reveal" at bounding box center [369, 39] width 66 height 9
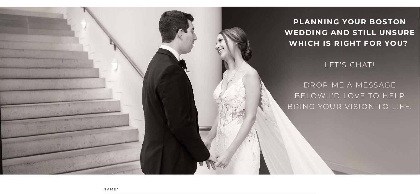
scroll to position [4483, 0]
